Goal: Navigation & Orientation: Go to known website

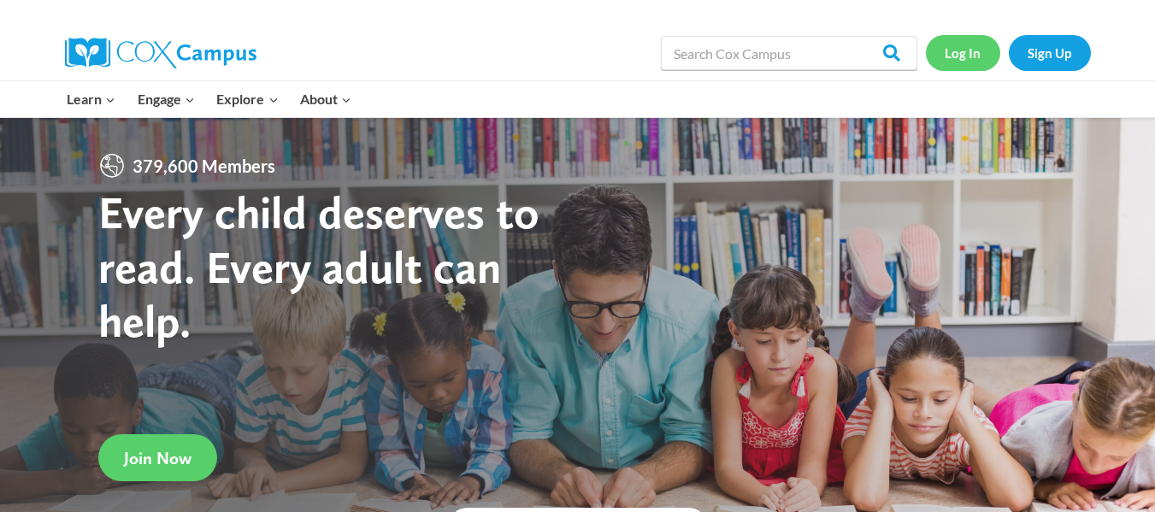
click at [973, 46] on link "Log In" at bounding box center [963, 52] width 74 height 35
click at [968, 56] on link "Log In" at bounding box center [963, 52] width 74 height 35
